Goal: Obtain resource: Obtain resource

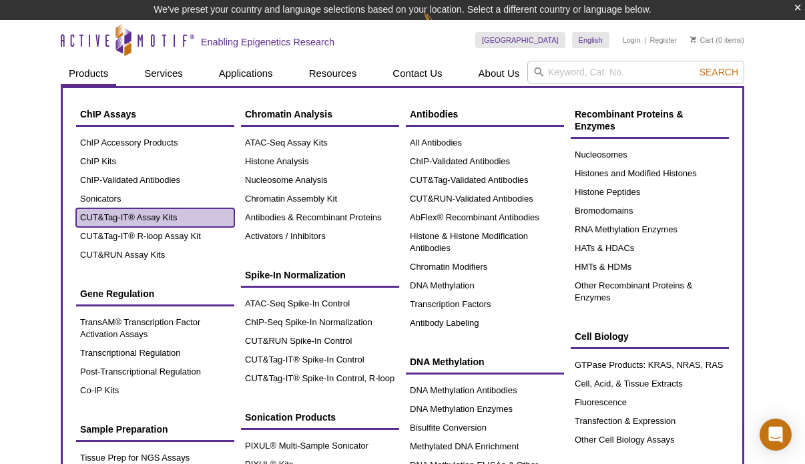
click at [126, 213] on link "CUT&Tag-IT® Assay Kits" at bounding box center [155, 217] width 158 height 19
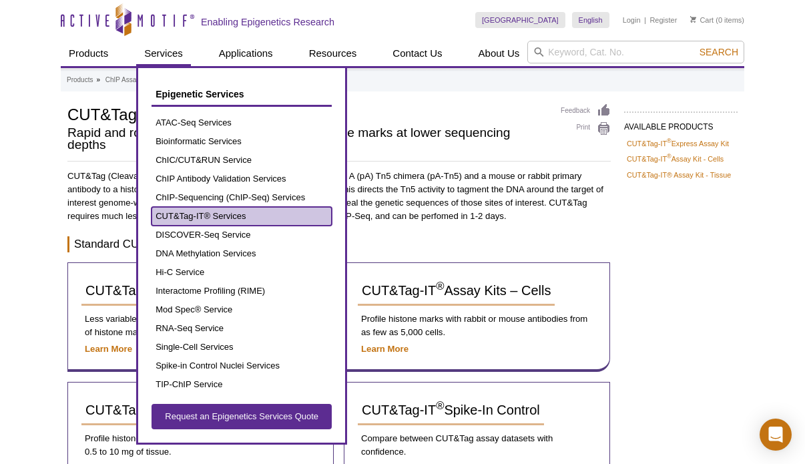
click at [219, 215] on link "CUT&Tag-IT® Services" at bounding box center [242, 216] width 180 height 19
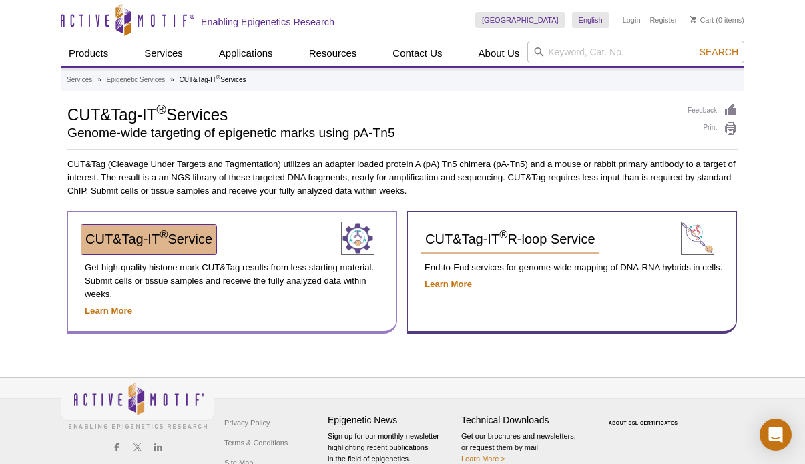
click at [190, 234] on span "CUT&Tag-IT ® Service" at bounding box center [148, 239] width 127 height 15
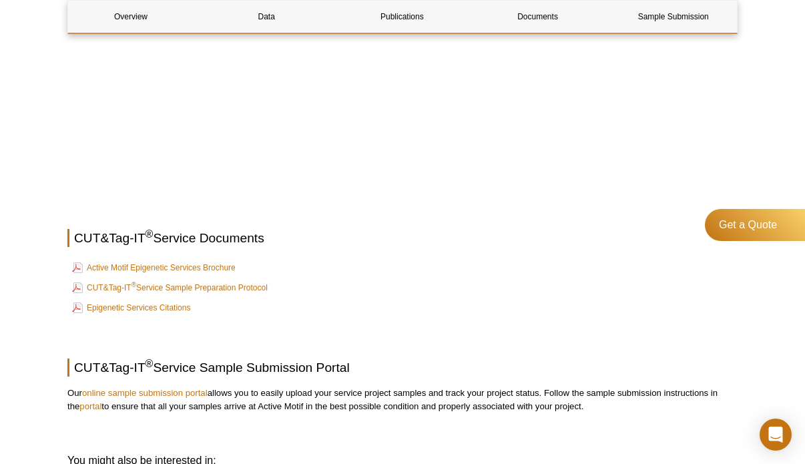
scroll to position [1669, 0]
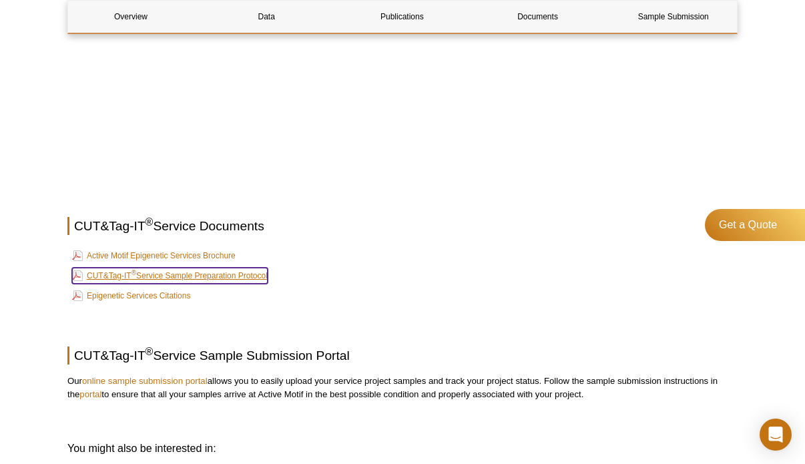
click at [253, 270] on link "CUT&Tag-IT ® Service Sample Preparation Protocol" at bounding box center [170, 276] width 196 height 16
